Goal: Task Accomplishment & Management: Manage account settings

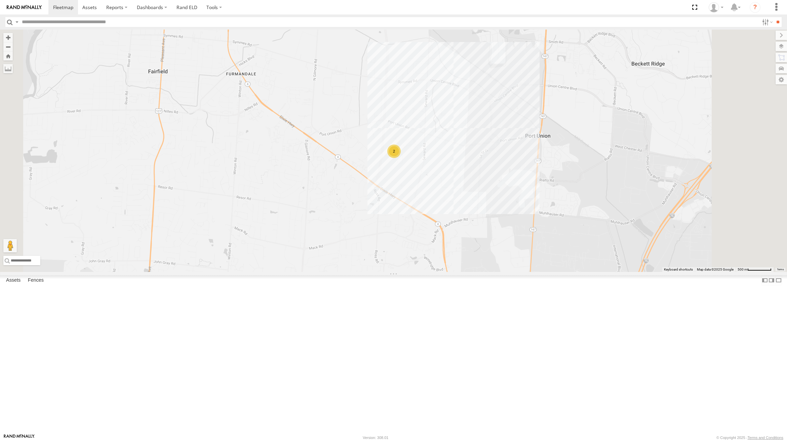
click at [0, 0] on span at bounding box center [0, 0] width 0 height 0
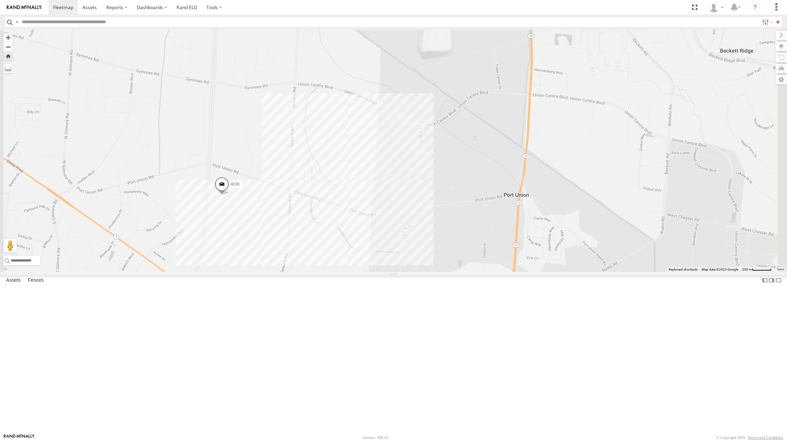
drag, startPoint x: 319, startPoint y: 191, endPoint x: 294, endPoint y: 296, distance: 108.2
click at [294, 272] on div "4036" at bounding box center [393, 151] width 787 height 242
click at [783, 48] on label at bounding box center [775, 46] width 25 height 9
click at [0, 0] on span "Basemaps" at bounding box center [0, 0] width 0 height 0
click at [0, 0] on span "Satellite" at bounding box center [0, 0] width 0 height 0
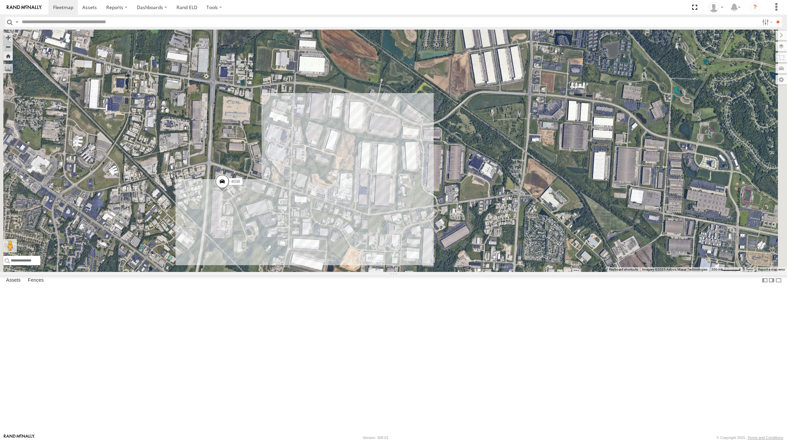
click at [0, 0] on span "Satellite + Roadmap" at bounding box center [0, 0] width 0 height 0
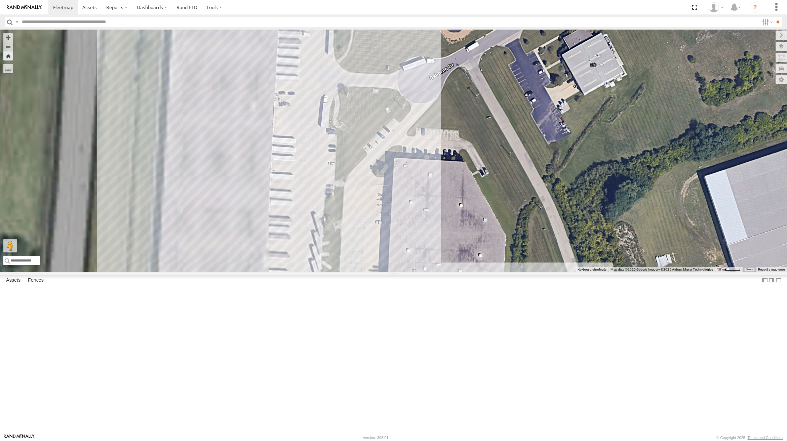
drag, startPoint x: 288, startPoint y: 235, endPoint x: 661, endPoint y: 120, distance: 390.7
click at [661, 120] on div "4036 212" at bounding box center [393, 151] width 787 height 242
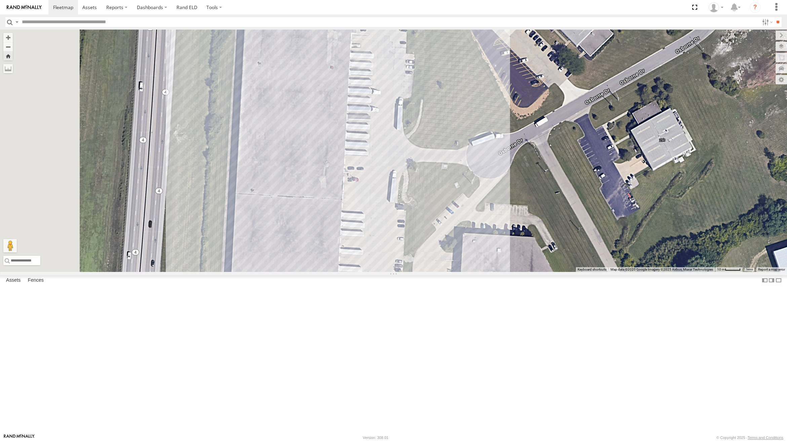
drag, startPoint x: 503, startPoint y: 123, endPoint x: 573, endPoint y: 199, distance: 103.5
click at [573, 199] on div "4036 212" at bounding box center [393, 151] width 787 height 242
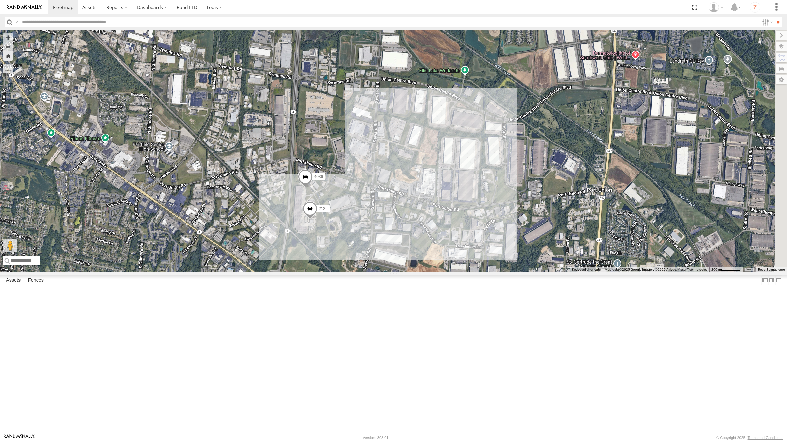
drag, startPoint x: 661, startPoint y: 219, endPoint x: 480, endPoint y: 292, distance: 194.2
click at [480, 272] on div "4036 212" at bounding box center [393, 151] width 787 height 242
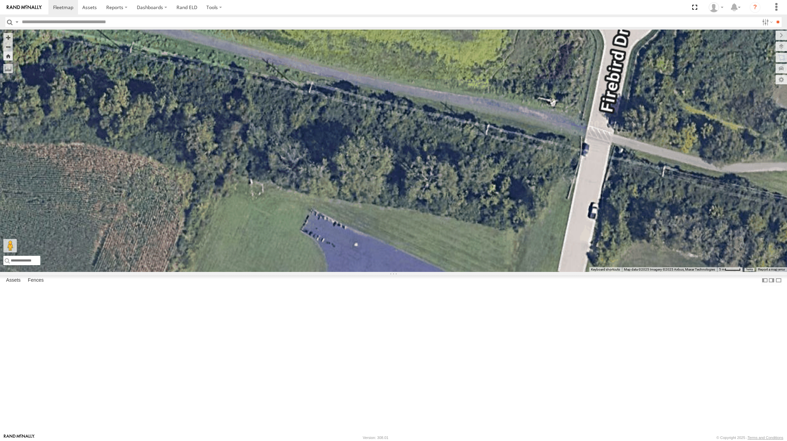
drag, startPoint x: 567, startPoint y: 118, endPoint x: 567, endPoint y: 108, distance: 10.4
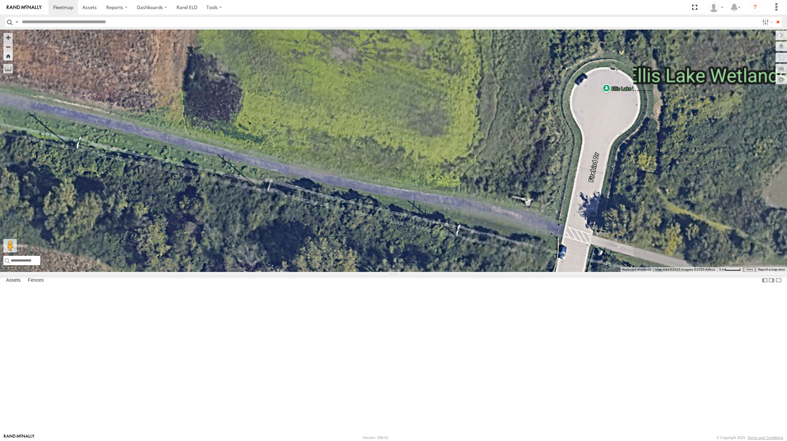
drag, startPoint x: 574, startPoint y: 65, endPoint x: 466, endPoint y: 361, distance: 315.4
click at [466, 272] on div "4036 212" at bounding box center [393, 151] width 787 height 242
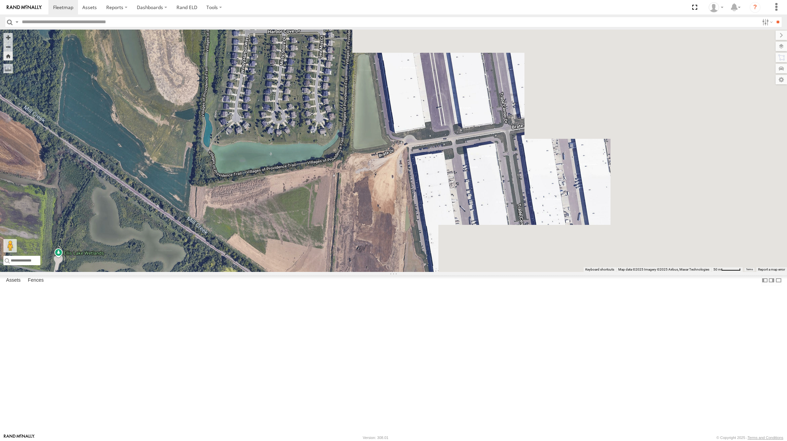
drag, startPoint x: 574, startPoint y: 309, endPoint x: 155, endPoint y: 312, distance: 419.6
click at [154, 312] on main "← Move left → Move right ↑ Move up ↓ Move down + Zoom in - Zoom out Home Jump l…" at bounding box center [393, 232] width 787 height 404
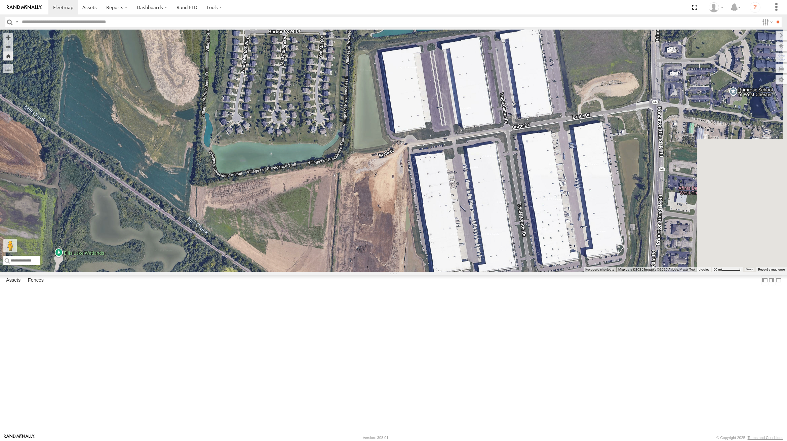
click at [0, 0] on div "4036 All Assets [PERSON_NAME] HQ [PERSON_NAME] Trucking Company 39.333 -84.5008…" at bounding box center [0, 0] width 0 height 0
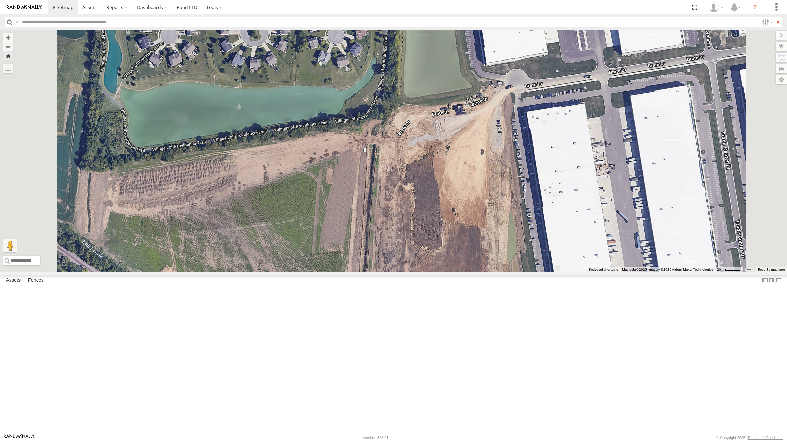
click at [400, 230] on div "4036 212" at bounding box center [393, 151] width 787 height 242
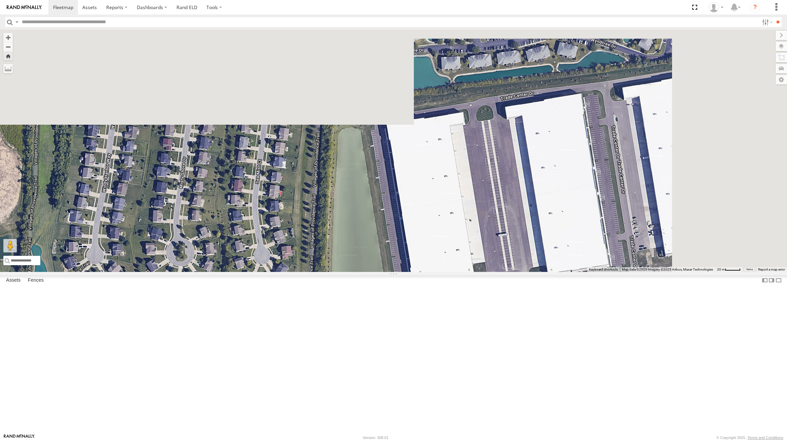
drag, startPoint x: 416, startPoint y: 219, endPoint x: 341, endPoint y: 440, distance: 233.3
click at [341, 440] on body at bounding box center [393, 220] width 787 height 441
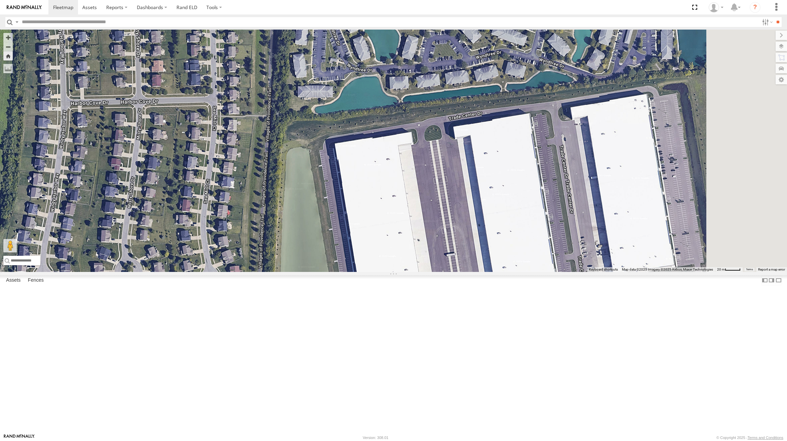
drag, startPoint x: 569, startPoint y: 209, endPoint x: 546, endPoint y: 120, distance: 92.3
click at [546, 121] on div "4036 212" at bounding box center [393, 151] width 787 height 242
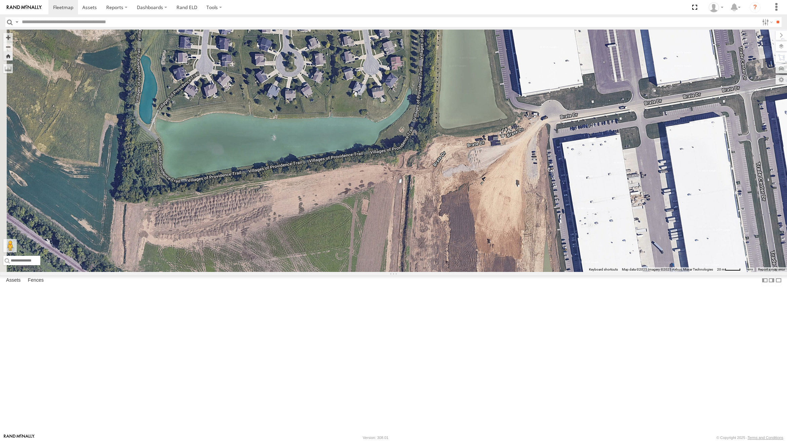
drag, startPoint x: 379, startPoint y: 220, endPoint x: 492, endPoint y: 180, distance: 120.5
click at [492, 180] on div "4036 212" at bounding box center [393, 151] width 787 height 242
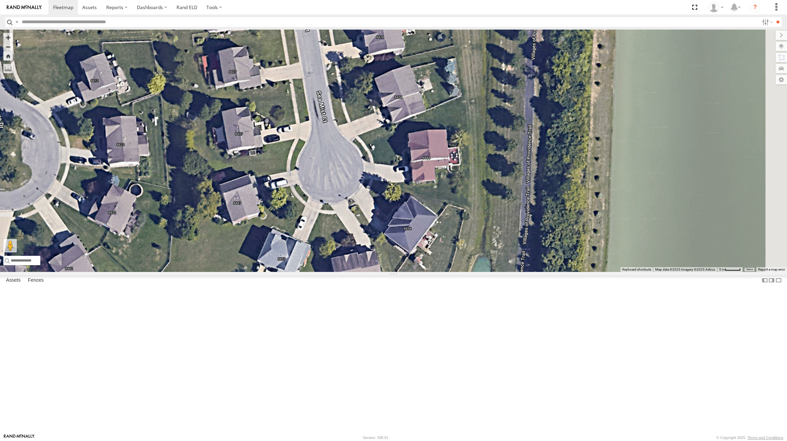
drag, startPoint x: 425, startPoint y: 144, endPoint x: 365, endPoint y: 362, distance: 226.3
click at [365, 272] on div "4036 212" at bounding box center [393, 151] width 787 height 242
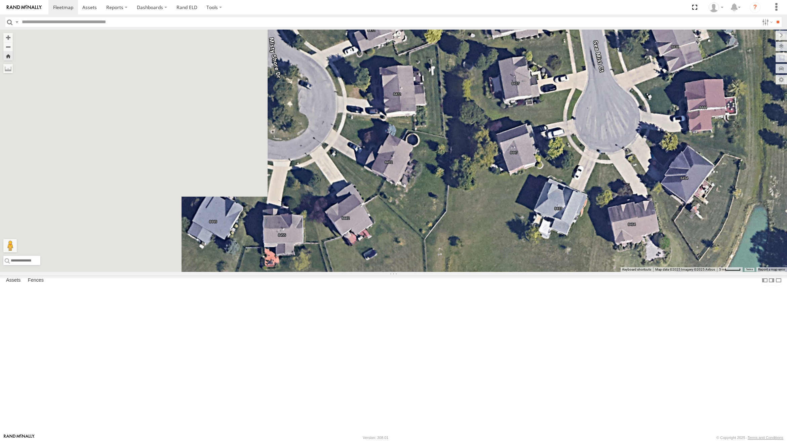
drag, startPoint x: 297, startPoint y: 330, endPoint x: 579, endPoint y: 280, distance: 286.5
click at [579, 272] on div "4036 212" at bounding box center [393, 151] width 787 height 242
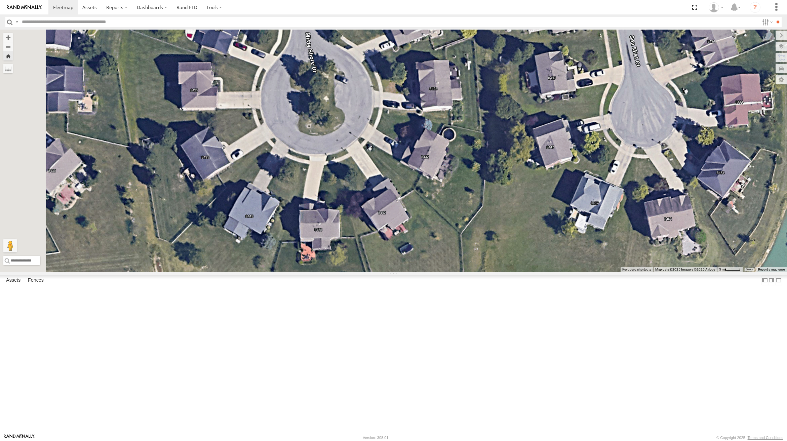
drag, startPoint x: 449, startPoint y: 315, endPoint x: 487, endPoint y: 310, distance: 38.4
click at [487, 272] on div "4036 212" at bounding box center [393, 151] width 787 height 242
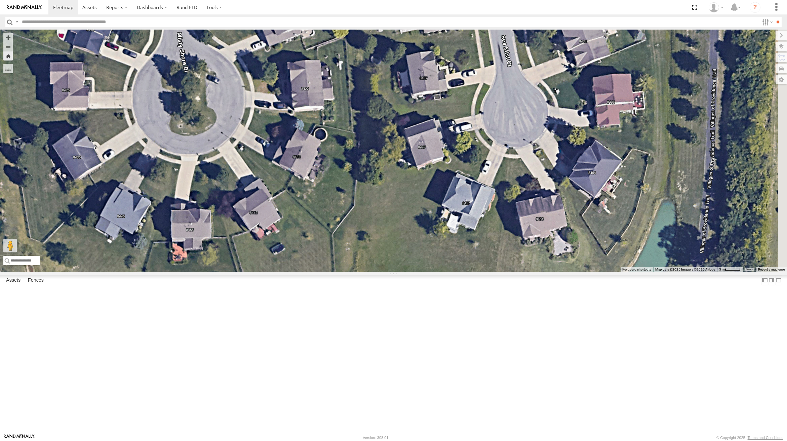
drag, startPoint x: 496, startPoint y: 263, endPoint x: 200, endPoint y: 263, distance: 296.2
click at [201, 263] on div "4036 212" at bounding box center [393, 151] width 787 height 242
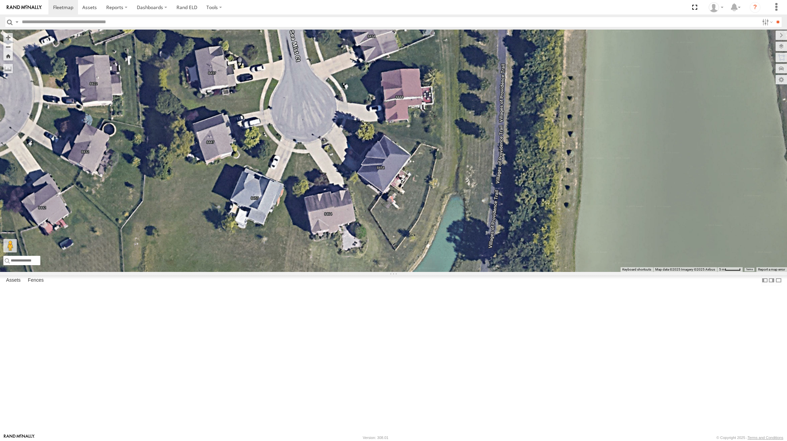
drag, startPoint x: 301, startPoint y: 247, endPoint x: 424, endPoint y: 242, distance: 122.8
click at [424, 242] on div "4036 212" at bounding box center [393, 151] width 787 height 242
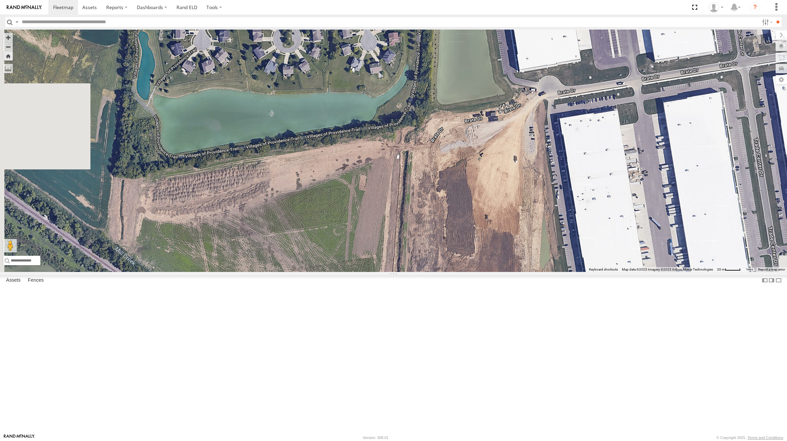
drag, startPoint x: 321, startPoint y: 343, endPoint x: 414, endPoint y: 184, distance: 184.7
click at [414, 184] on div "4036 212" at bounding box center [393, 151] width 787 height 242
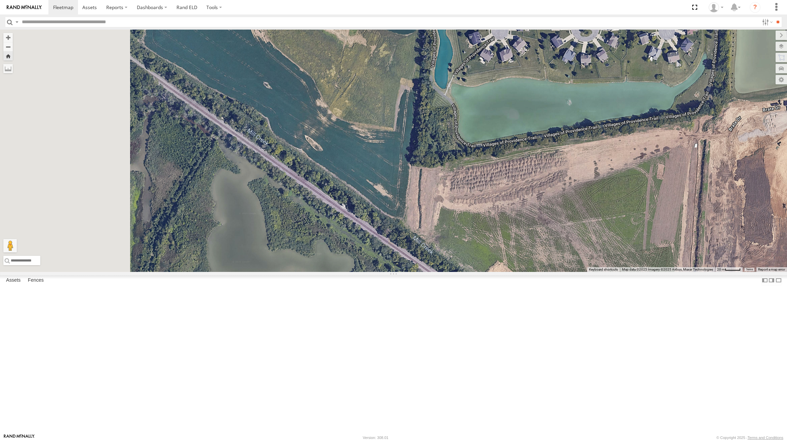
drag, startPoint x: 226, startPoint y: 228, endPoint x: 556, endPoint y: 210, distance: 330.3
click at [556, 210] on div "4036 212" at bounding box center [393, 151] width 787 height 242
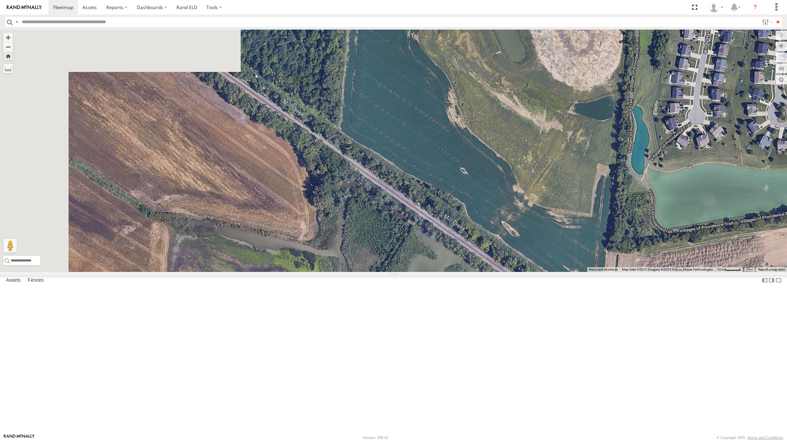
drag, startPoint x: 486, startPoint y: 140, endPoint x: 661, endPoint y: 244, distance: 203.8
click at [661, 243] on div "4036 212" at bounding box center [393, 151] width 787 height 242
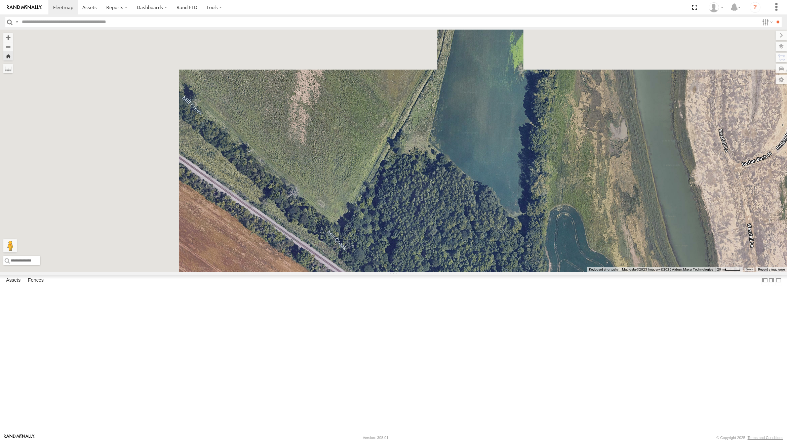
drag, startPoint x: 420, startPoint y: 111, endPoint x: 584, endPoint y: 309, distance: 256.7
click at [584, 272] on div "4036 212" at bounding box center [393, 151] width 787 height 242
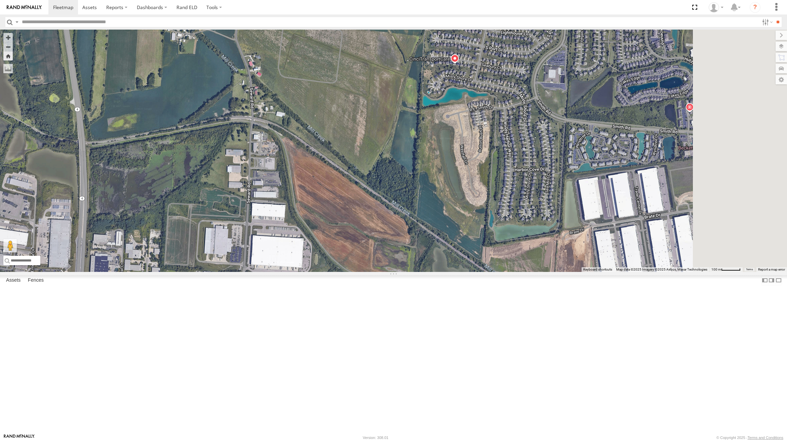
drag, startPoint x: 618, startPoint y: 404, endPoint x: 498, endPoint y: 352, distance: 131.2
click at [498, 272] on div "4036 212" at bounding box center [393, 151] width 787 height 242
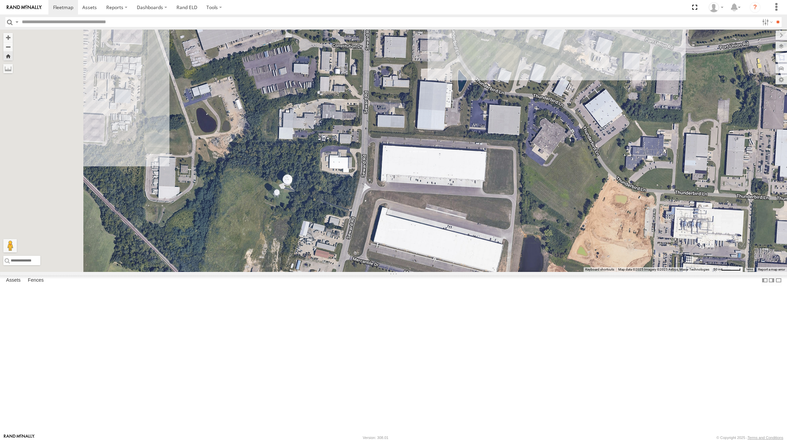
drag, startPoint x: 303, startPoint y: 256, endPoint x: 507, endPoint y: 258, distance: 203.4
click at [507, 258] on div at bounding box center [393, 151] width 787 height 242
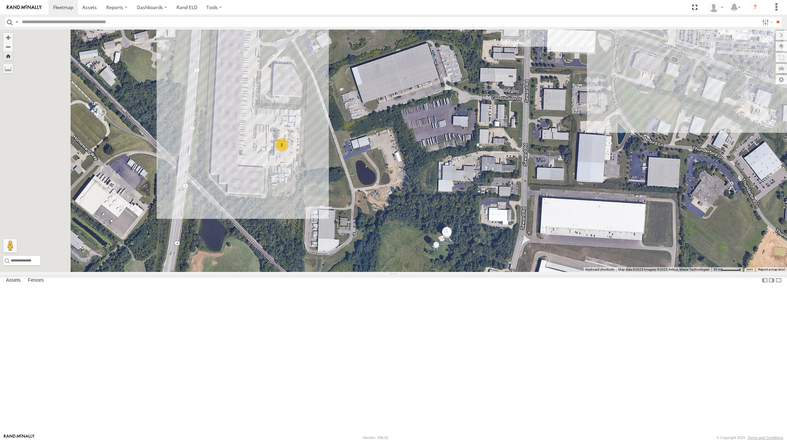
drag, startPoint x: 322, startPoint y: 206, endPoint x: 482, endPoint y: 259, distance: 168.4
click at [482, 259] on div "2" at bounding box center [393, 151] width 787 height 242
click at [0, 0] on span at bounding box center [0, 0] width 0 height 0
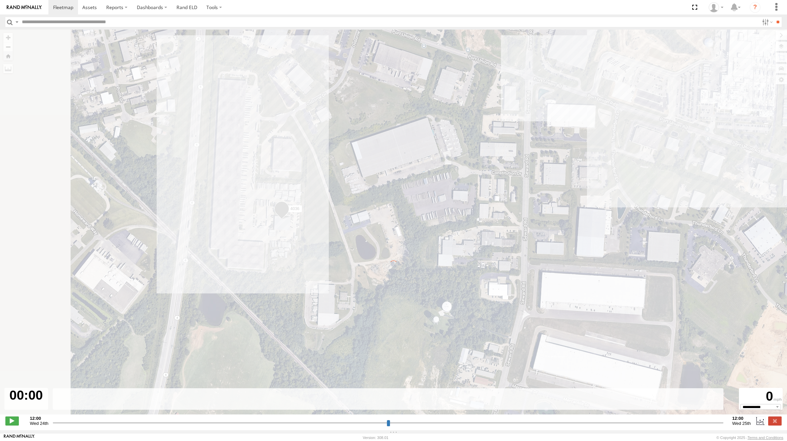
type input "**********"
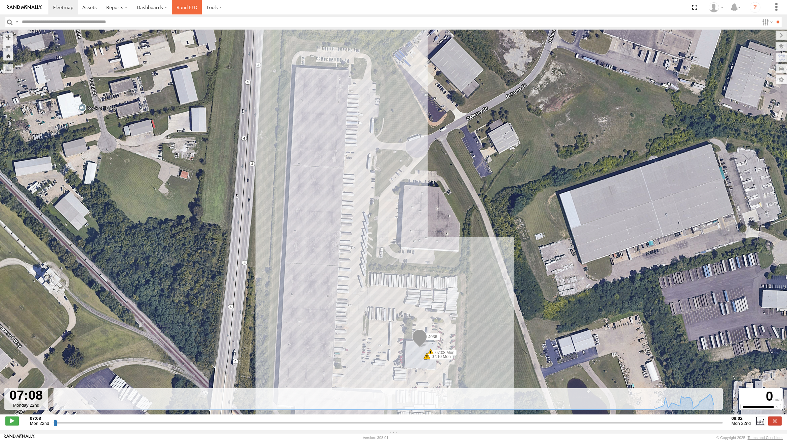
click at [186, 7] on link "Rand ELD" at bounding box center [187, 7] width 30 height 14
click at [95, 3] on link at bounding box center [90, 7] width 24 height 14
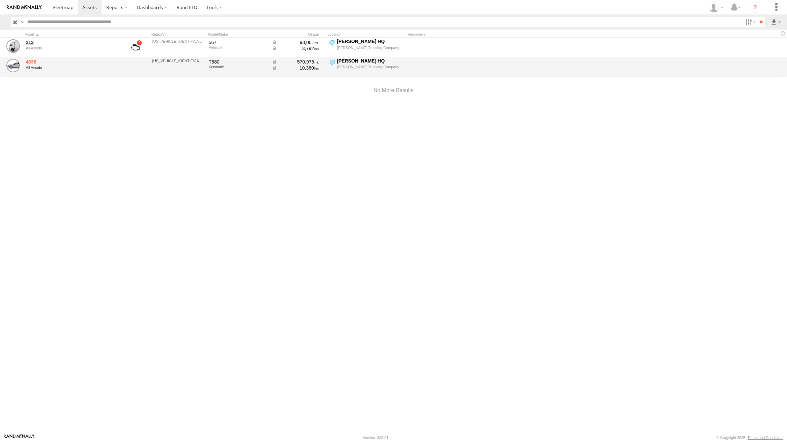
click at [32, 62] on link "4036" at bounding box center [72, 62] width 92 height 6
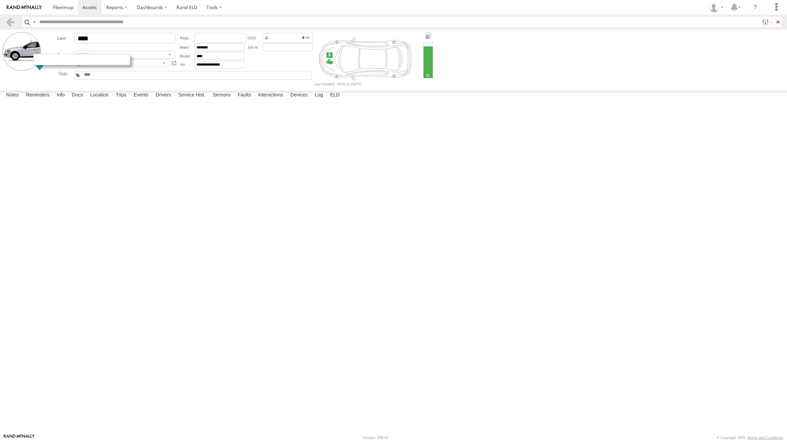
click at [48, 61] on div at bounding box center [81, 59] width 97 height 11
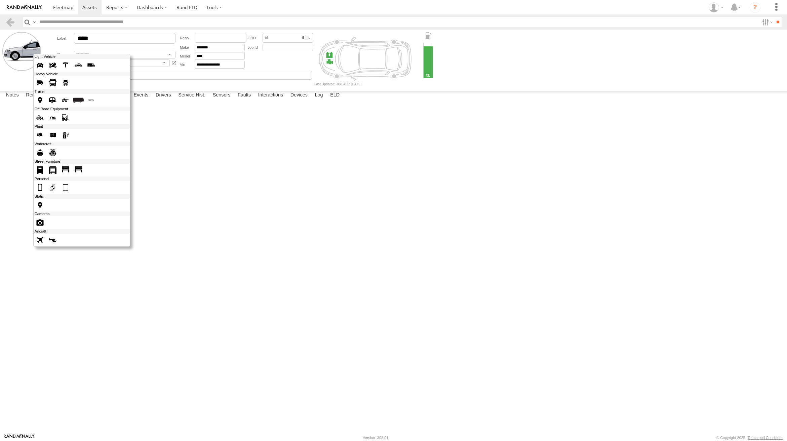
click at [68, 84] on span at bounding box center [65, 82] width 11 height 11
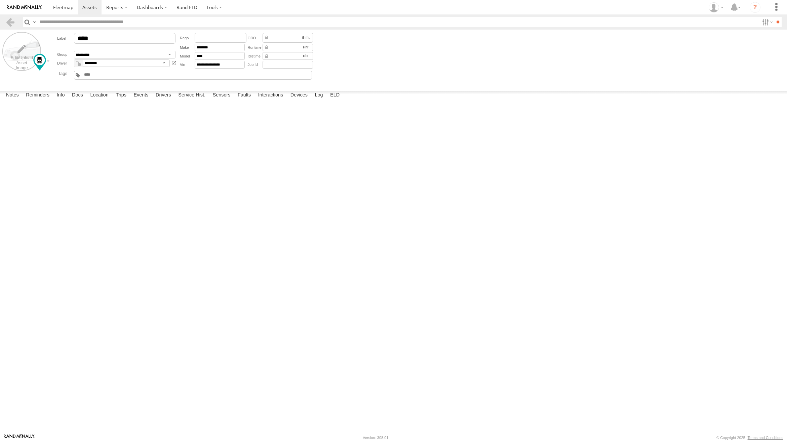
click at [21, 49] on label at bounding box center [21, 51] width 39 height 39
click at [0, 0] on label "Library" at bounding box center [0, 0] width 0 height 0
click at [0, 0] on span at bounding box center [0, 0] width 0 height 0
click at [0, 0] on label "Close" at bounding box center [0, 0] width 0 height 0
click at [334, 100] on label "ELD" at bounding box center [335, 95] width 16 height 9
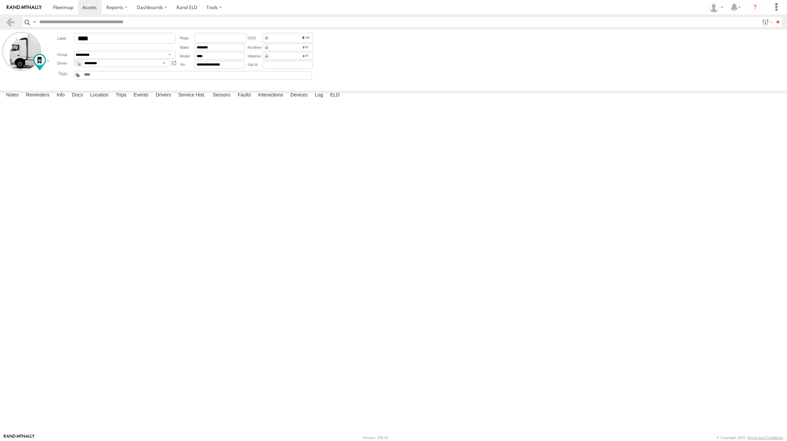
click at [172, 64] on link at bounding box center [174, 64] width 6 height 8
click at [58, 100] on label "Info" at bounding box center [60, 95] width 15 height 9
click at [170, 100] on label "Drivers" at bounding box center [163, 95] width 22 height 9
click at [196, 100] on label "Service Hist." at bounding box center [192, 95] width 34 height 9
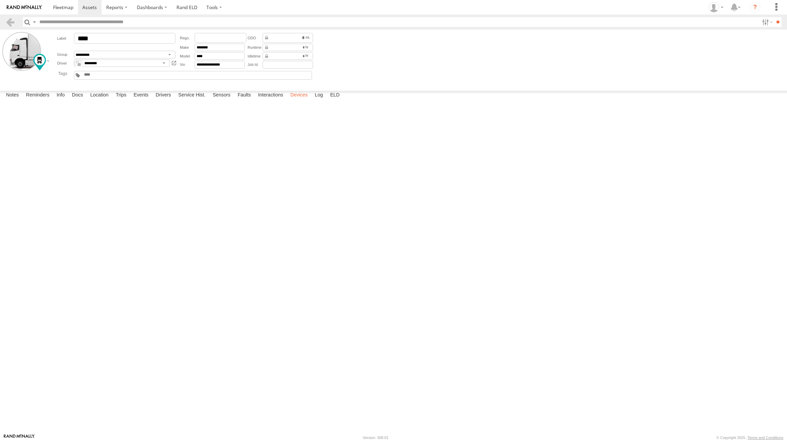
click at [301, 100] on label "Devices" at bounding box center [299, 95] width 24 height 9
click at [0, 0] on div "CC8DA22798F4 Osborne Trucking Company Online GX6 2.2.10-enc 12:45 07/10/2024 07…" at bounding box center [0, 0] width 0 height 0
click at [319, 100] on label "Log" at bounding box center [319, 95] width 15 height 9
click at [98, 100] on label "Location" at bounding box center [99, 95] width 25 height 9
